Goal: Task Accomplishment & Management: Manage account settings

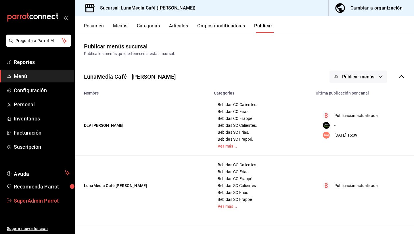
click at [45, 201] on span "SuperAdmin Parrot" at bounding box center [42, 201] width 56 height 8
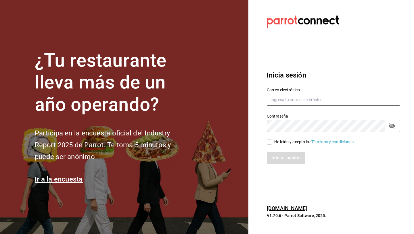
click at [287, 96] on input "text" at bounding box center [334, 100] width 134 height 12
type input "sushizone@lapaz.com"
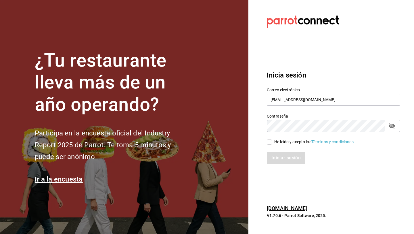
click at [297, 143] on div "He leído y acepto los Términos y condiciones." at bounding box center [315, 142] width 81 height 6
click at [272, 143] on input "He leído y acepto los Términos y condiciones." at bounding box center [269, 141] width 5 height 5
checkbox input "true"
click at [296, 152] on button "Iniciar sesión" at bounding box center [286, 158] width 39 height 12
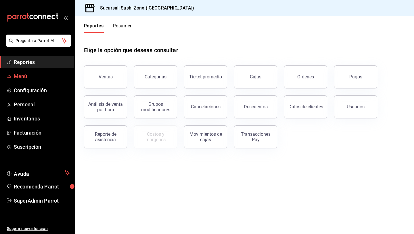
click at [27, 79] on span "Menú" at bounding box center [42, 76] width 56 height 8
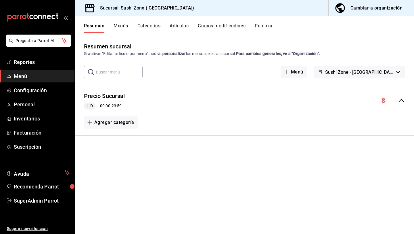
click at [348, 8] on span "button" at bounding box center [342, 8] width 14 height 12
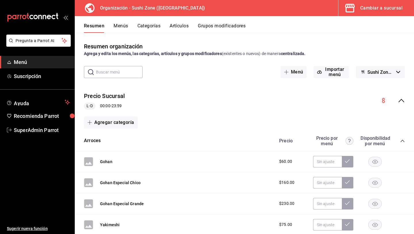
click at [362, 4] on div "Cambiar a sucursal" at bounding box center [382, 8] width 42 height 8
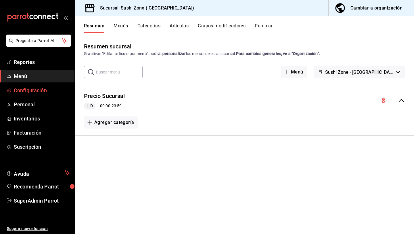
click at [41, 93] on span "Configuración" at bounding box center [42, 90] width 56 height 8
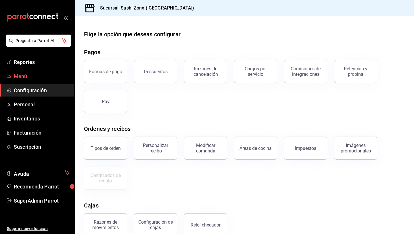
click at [35, 75] on span "Menú" at bounding box center [42, 76] width 56 height 8
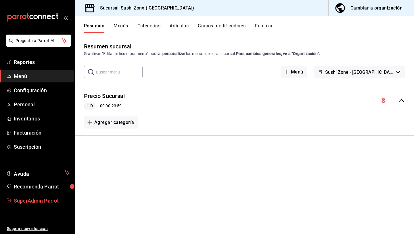
click at [45, 200] on span "SuperAdmin Parrot" at bounding box center [42, 201] width 56 height 8
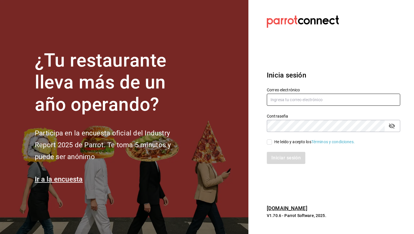
click at [292, 99] on input "text" at bounding box center [334, 100] width 134 height 12
paste input "[EMAIL_ADDRESS][DOMAIN_NAME]"
type input "[EMAIL_ADDRESS][DOMAIN_NAME]"
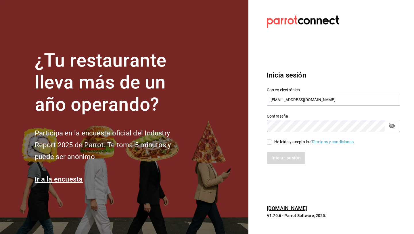
click at [270, 145] on div "Iniciar sesión" at bounding box center [330, 154] width 140 height 19
click at [270, 143] on input "He leído y acepto los Términos y condiciones." at bounding box center [269, 141] width 5 height 5
checkbox input "true"
click at [276, 159] on button "Iniciar sesión" at bounding box center [286, 158] width 39 height 12
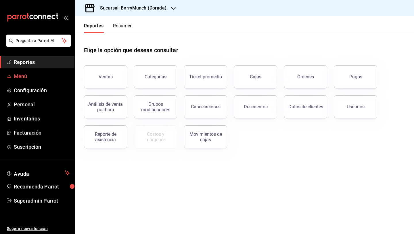
click at [34, 79] on span "Menú" at bounding box center [42, 76] width 56 height 8
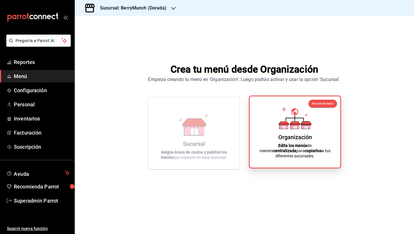
click at [283, 129] on icon at bounding box center [284, 127] width 3 height 3
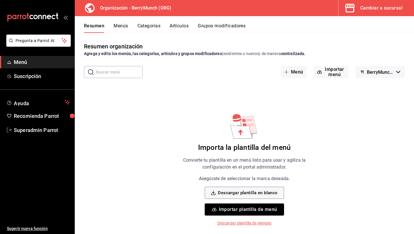
click at [244, 208] on button "Importar plantilla de menú" at bounding box center [244, 209] width 79 height 12
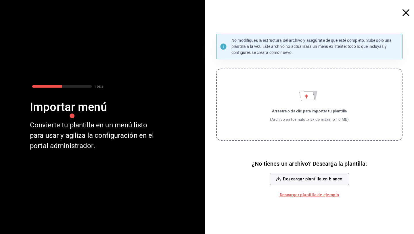
click at [332, 98] on label "Arrastra o da clic para importar tu plantilla (Archivo en formato .xlsx de máxi…" at bounding box center [309, 105] width 187 height 72
click at [0, 0] on input "Arrastra o da clic para importar tu plantilla (Archivo en formato .xlsx de máxi…" at bounding box center [0, 0] width 0 height 0
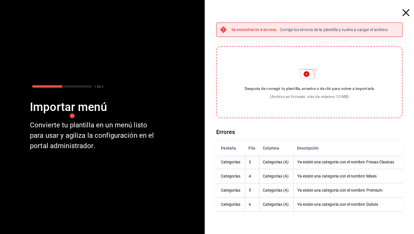
click at [330, 165] on th "Ya existe una categoría con el nombre: Fresas Clasicas" at bounding box center [348, 162] width 109 height 14
click at [325, 163] on th "Ya existe una categoría con el nombre: Fresas Clasicas" at bounding box center [348, 162] width 109 height 14
click at [290, 91] on div "Después de corregir tu plantilla, arrastra o da clic para volver a importarla (…" at bounding box center [310, 92] width 130 height 14
click at [0, 0] on input "Después de corregir tu plantilla, arrastra o da clic para volver a importarla (…" at bounding box center [0, 0] width 0 height 0
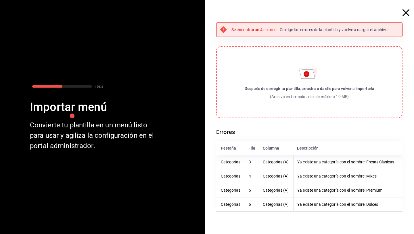
click at [264, 88] on div "Después de corregir tu plantilla, arrastra o da clic para volver a importarla" at bounding box center [310, 88] width 130 height 6
click at [0, 0] on input "Después de corregir tu plantilla, arrastra o da clic para volver a importarla (…" at bounding box center [0, 0] width 0 height 0
click at [303, 87] on div "Después de corregir tu plantilla, arrastra o da clic para volver a importarla" at bounding box center [310, 88] width 130 height 6
click at [0, 0] on input "Después de corregir tu plantilla, arrastra o da clic para volver a importarla (…" at bounding box center [0, 0] width 0 height 0
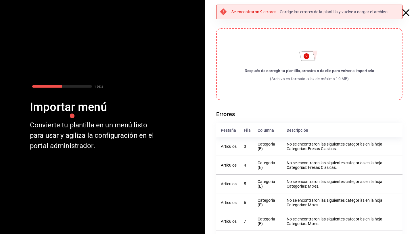
click at [246, 83] on label "Después de corregir tu plantilla, arrastra o da clic para volver a importarla (…" at bounding box center [309, 64] width 187 height 72
click at [0, 0] on input "Después de corregir tu plantilla, arrastra o da clic para volver a importarla (…" at bounding box center [0, 0] width 0 height 0
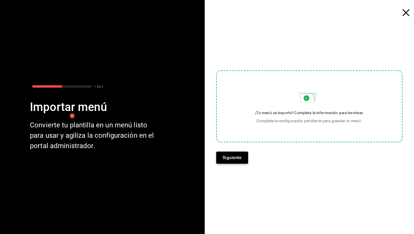
click at [242, 157] on button "Siguiente" at bounding box center [232, 157] width 32 height 12
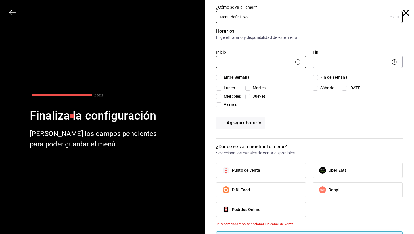
type input "Menu definitivo"
click at [231, 56] on body "Pregunta a Parrot AI Menú Suscripción Ayuda Recomienda Parrot Superadmin Parrot…" at bounding box center [207, 117] width 414 height 234
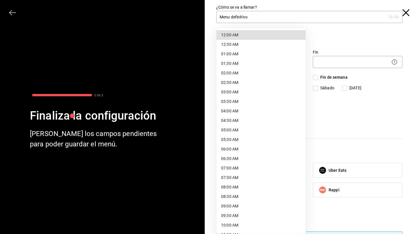
click at [228, 38] on li "12:00 AM" at bounding box center [261, 34] width 89 height 9
type input "00:00"
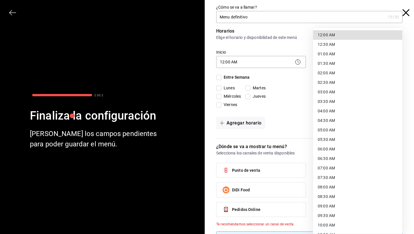
click at [317, 64] on body "Pregunta a Parrot AI Menú Suscripción Ayuda Recomienda Parrot Superadmin Parrot…" at bounding box center [207, 117] width 414 height 234
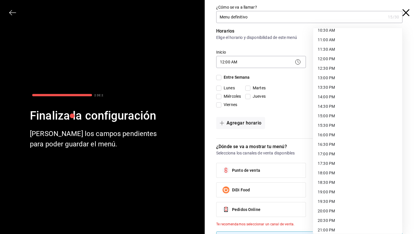
scroll to position [265, 0]
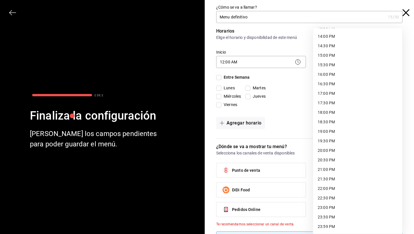
click at [326, 227] on li "23:59 PM" at bounding box center [357, 226] width 89 height 9
type input "23:59"
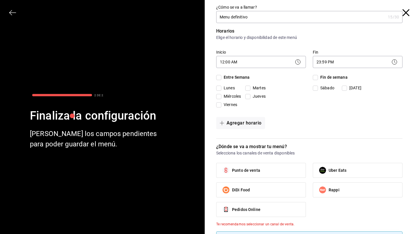
click at [220, 77] on input "Entre Semana" at bounding box center [218, 77] width 5 height 5
checkbox input "true"
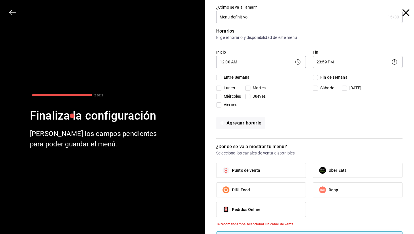
checkbox input "true"
click at [316, 79] on input "Fin de semana" at bounding box center [315, 77] width 5 height 5
checkbox input "true"
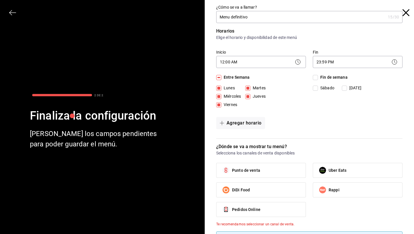
checkbox input "true"
click at [260, 176] on label "Punto de venta" at bounding box center [261, 170] width 89 height 14
click at [232, 176] on input "Punto de venta" at bounding box center [226, 170] width 12 height 12
checkbox input "true"
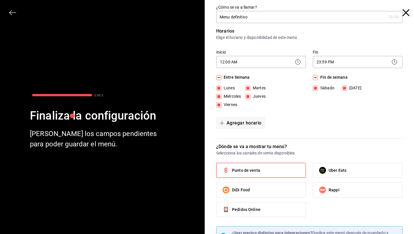
scroll to position [33, 0]
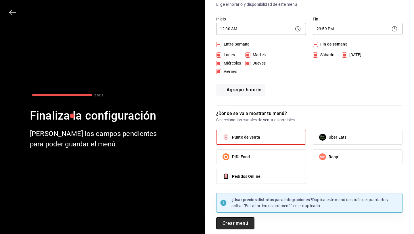
click at [242, 224] on button "Crear menú" at bounding box center [235, 223] width 38 height 12
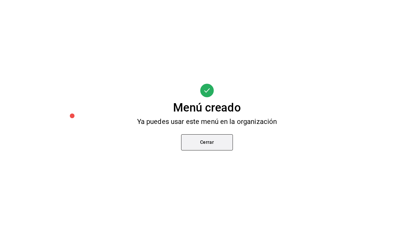
click at [210, 145] on button "Cerrar" at bounding box center [207, 142] width 52 height 16
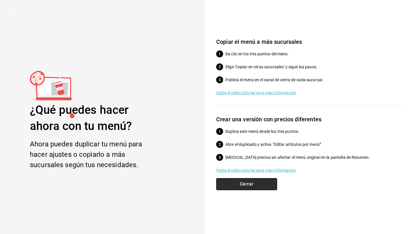
click at [234, 184] on button "Cerrar" at bounding box center [246, 184] width 61 height 12
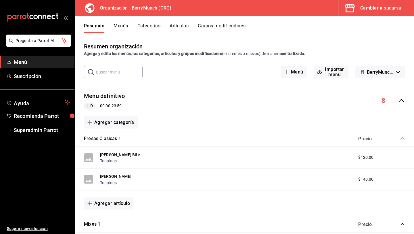
click at [155, 28] on button "Categorías" at bounding box center [149, 28] width 23 height 10
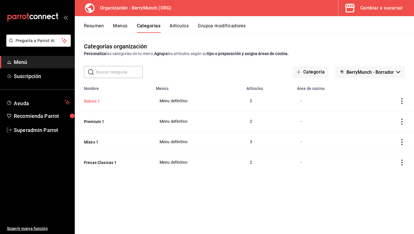
click at [98, 102] on button "Dulces 1" at bounding box center [113, 101] width 58 height 6
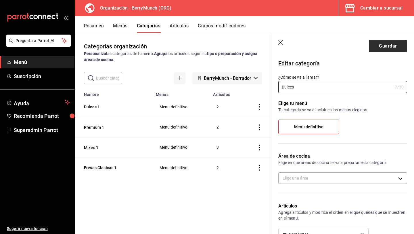
type input "Dulces"
click at [387, 49] on button "Guardar" at bounding box center [388, 46] width 38 height 12
click at [381, 48] on button "Guardar" at bounding box center [388, 46] width 38 height 12
click at [374, 45] on button "Guardar" at bounding box center [388, 46] width 38 height 12
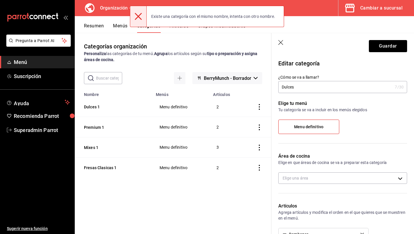
click at [279, 41] on icon "button" at bounding box center [281, 42] width 5 height 5
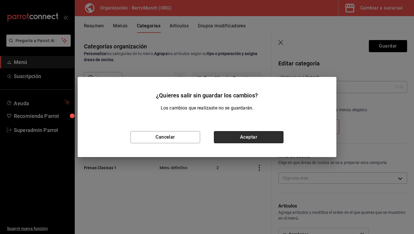
click at [218, 142] on button "Aceptar" at bounding box center [249, 137] width 70 height 12
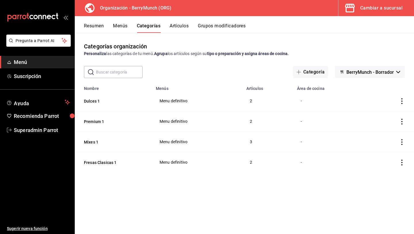
click at [123, 29] on button "Menús" at bounding box center [120, 28] width 14 height 10
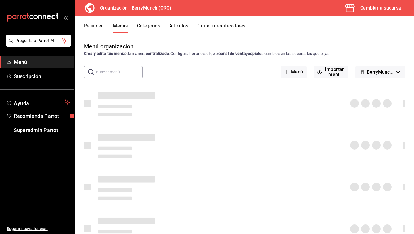
scroll to position [16, 0]
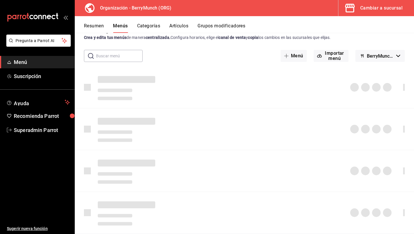
click at [94, 31] on button "Resumen" at bounding box center [94, 28] width 20 height 10
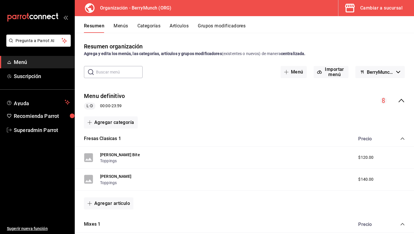
click at [119, 28] on button "Menús" at bounding box center [121, 28] width 14 height 10
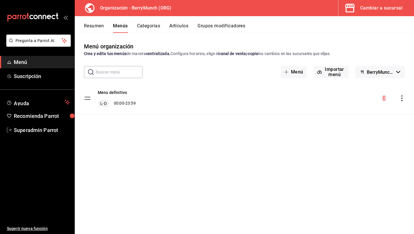
click at [395, 6] on div "Cambiar a sucursal" at bounding box center [382, 8] width 42 height 8
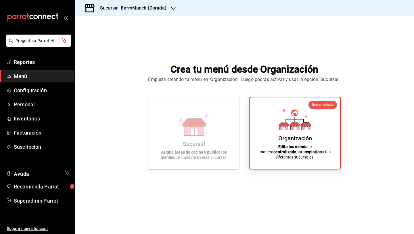
click at [162, 8] on h3 "Sucursal: BerryMunch (Dorada)" at bounding box center [131, 8] width 71 height 7
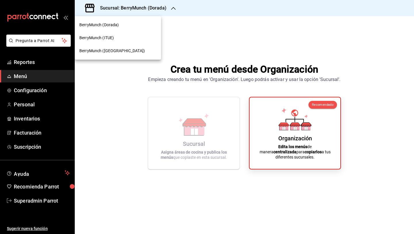
click at [112, 28] on div "BerryMunch (Dorada)" at bounding box center [118, 24] width 86 height 13
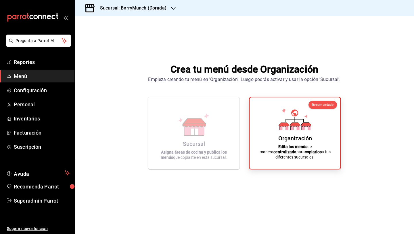
click at [152, 8] on h3 "Sucursal: BerryMunch (Dorada)" at bounding box center [131, 8] width 71 height 7
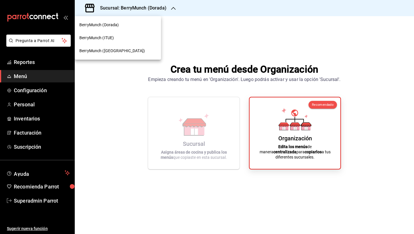
click at [129, 42] on div "BerryMunch (ITUE)" at bounding box center [118, 37] width 86 height 13
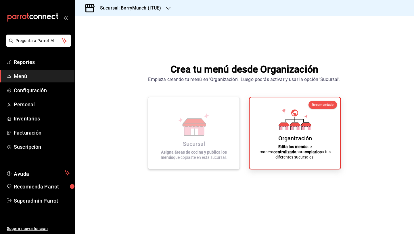
click at [191, 152] on strong "Asigna áreas de cocina y publica los menús" at bounding box center [194, 155] width 66 height 10
click at [148, 7] on h3 "Sucursal: BerryMunch (ITUE)" at bounding box center [129, 8] width 66 height 7
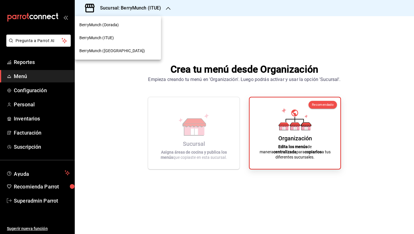
click at [135, 51] on div "BerryMunch (Angelopolis)" at bounding box center [117, 51] width 77 height 6
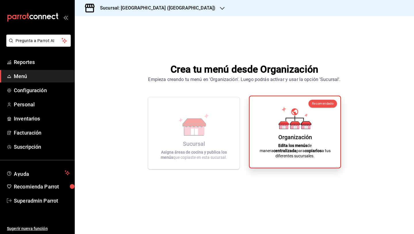
click at [275, 135] on div "Organización Edita los menús de manera centralizada para copiarlos a tus difere…" at bounding box center [295, 132] width 77 height 62
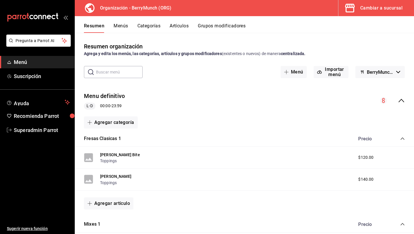
click at [120, 24] on button "Menús" at bounding box center [121, 28] width 14 height 10
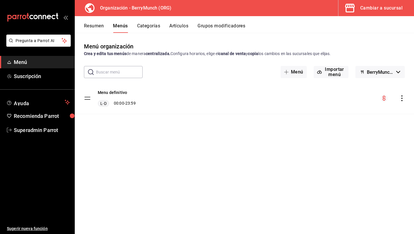
click at [402, 99] on icon "actions" at bounding box center [403, 98] width 6 height 6
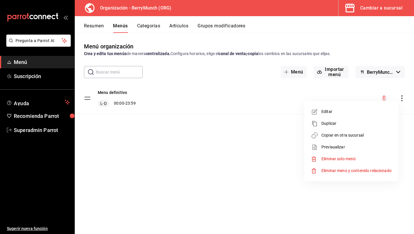
click at [350, 115] on li "Editar" at bounding box center [352, 112] width 90 height 12
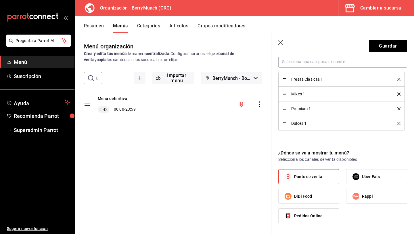
scroll to position [113, 0]
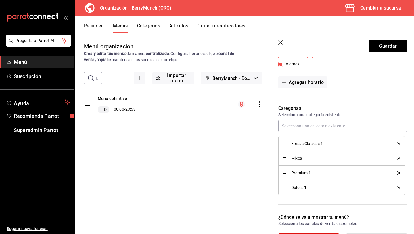
click at [311, 143] on span "Fresas Clasicas 1" at bounding box center [341, 143] width 98 height 4
click at [280, 43] on icon "button" at bounding box center [281, 42] width 5 height 5
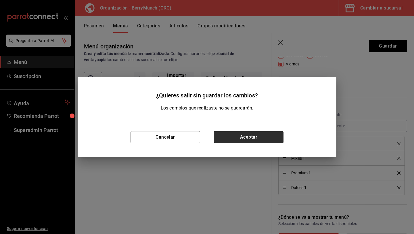
click at [229, 138] on button "Aceptar" at bounding box center [249, 137] width 70 height 12
checkbox input "false"
type input "1758331292474"
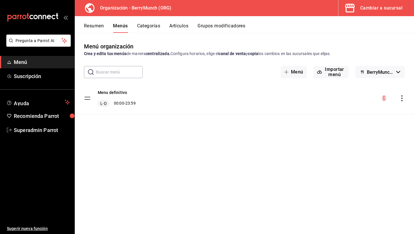
checkbox input "false"
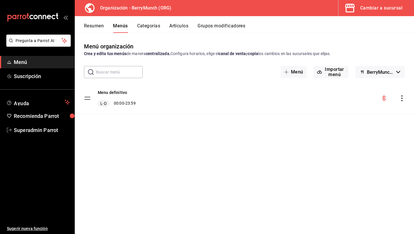
checkbox input "false"
click at [157, 26] on button "Categorías" at bounding box center [148, 28] width 23 height 10
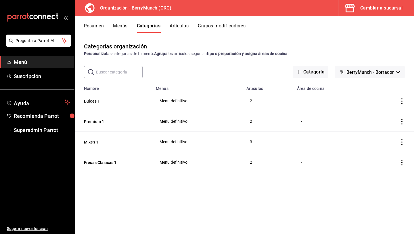
click at [404, 103] on icon "actions" at bounding box center [403, 101] width 6 height 6
click at [378, 116] on span "Editar" at bounding box center [385, 114] width 15 height 6
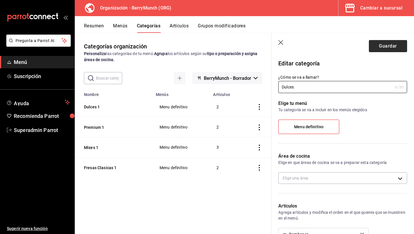
type input "Dulces"
click at [397, 44] on button "Guardar" at bounding box center [388, 46] width 38 height 12
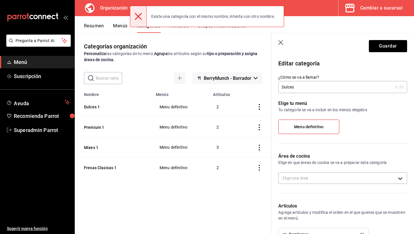
click at [279, 45] on icon "button" at bounding box center [282, 43] width 6 height 6
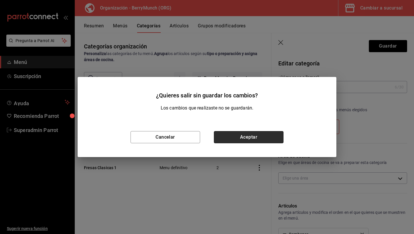
click at [237, 136] on button "Aceptar" at bounding box center [249, 137] width 70 height 12
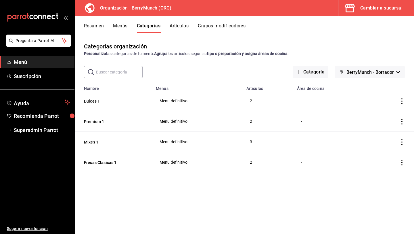
click at [123, 69] on input "text" at bounding box center [119, 72] width 47 height 12
type input "dulces"
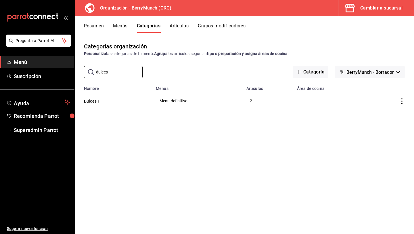
click at [114, 26] on button "Menús" at bounding box center [120, 28] width 14 height 10
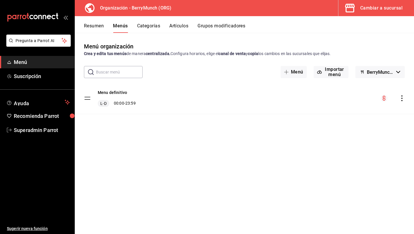
click at [403, 96] on icon "actions" at bounding box center [403, 98] width 6 height 6
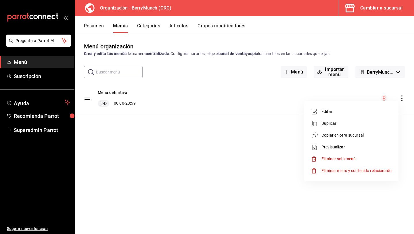
click at [350, 134] on span "Copiar en otra sucursal" at bounding box center [357, 135] width 70 height 6
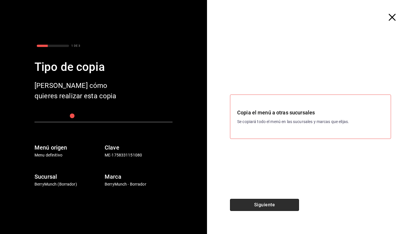
click at [262, 207] on button "Siguiente" at bounding box center [264, 205] width 69 height 12
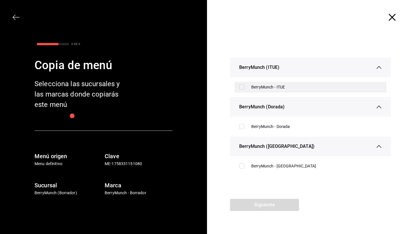
click at [239, 90] on div "BerryMunch - ITUE" at bounding box center [311, 87] width 152 height 11
checkbox input "true"
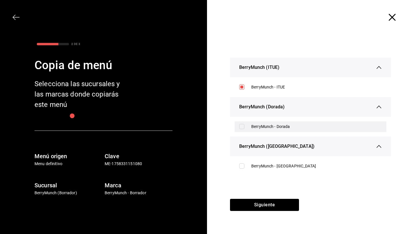
click at [240, 128] on input "checkbox" at bounding box center [241, 126] width 5 height 5
checkbox input "true"
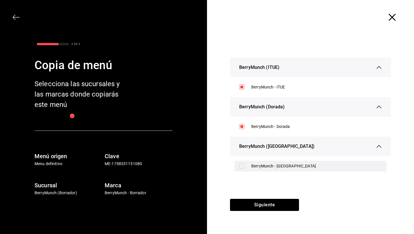
click at [243, 164] on input "checkbox" at bounding box center [241, 165] width 5 height 5
checkbox input "true"
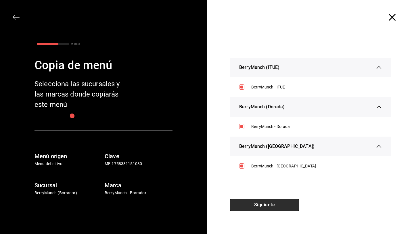
click at [242, 208] on button "Siguiente" at bounding box center [264, 205] width 69 height 12
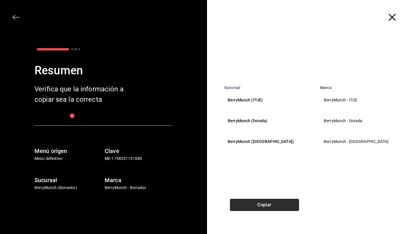
click at [247, 203] on button "Copiar" at bounding box center [264, 205] width 69 height 12
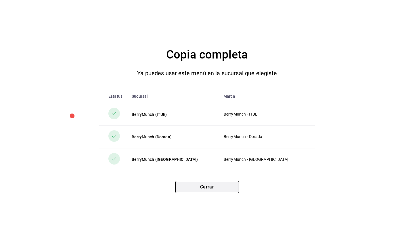
click at [224, 187] on button "Cerrar" at bounding box center [208, 187] width 64 height 12
